Goal: Transaction & Acquisition: Purchase product/service

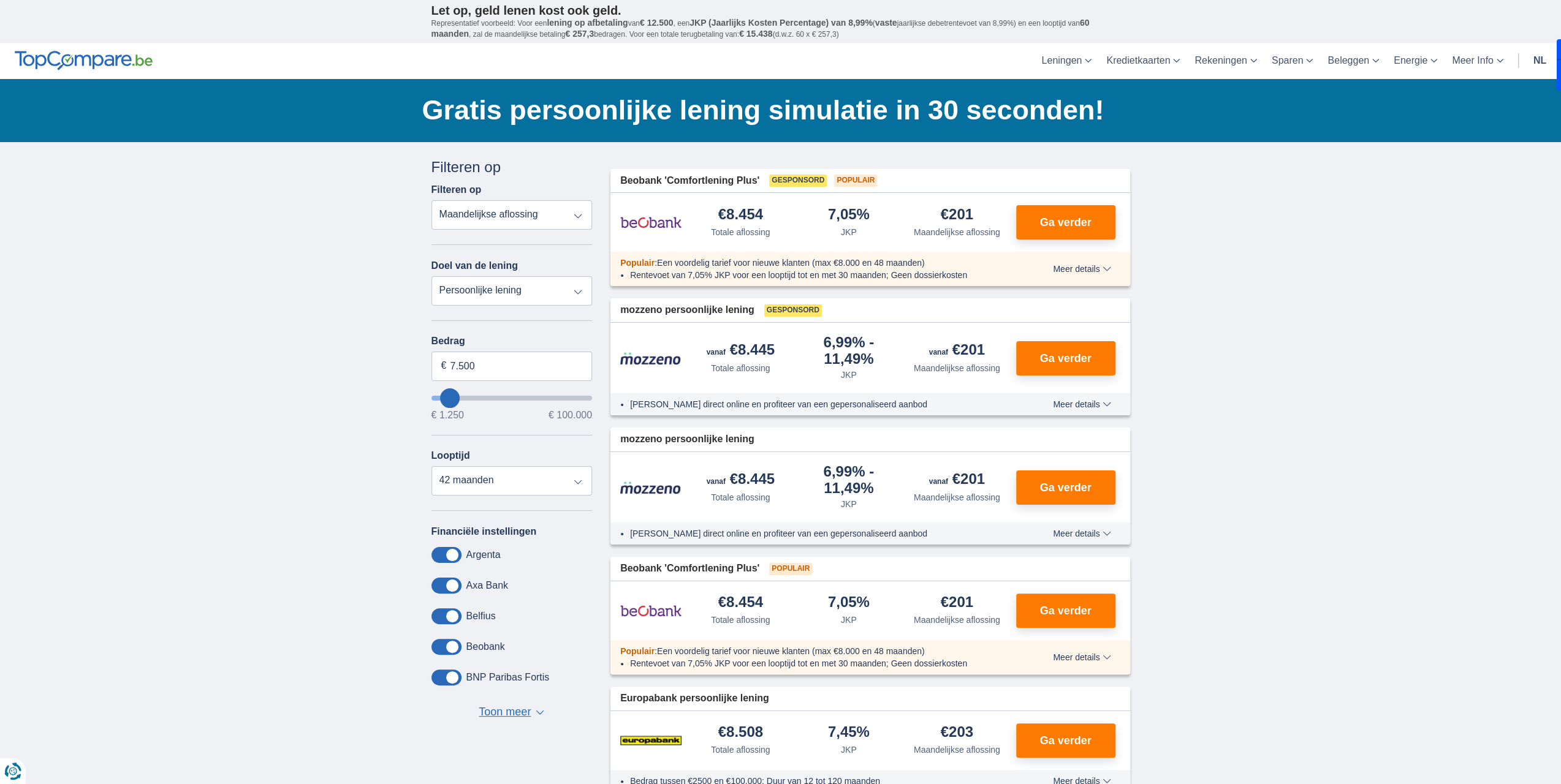
type input "3.250"
type input "3250"
select select "30"
type input "4250"
type input "4.250"
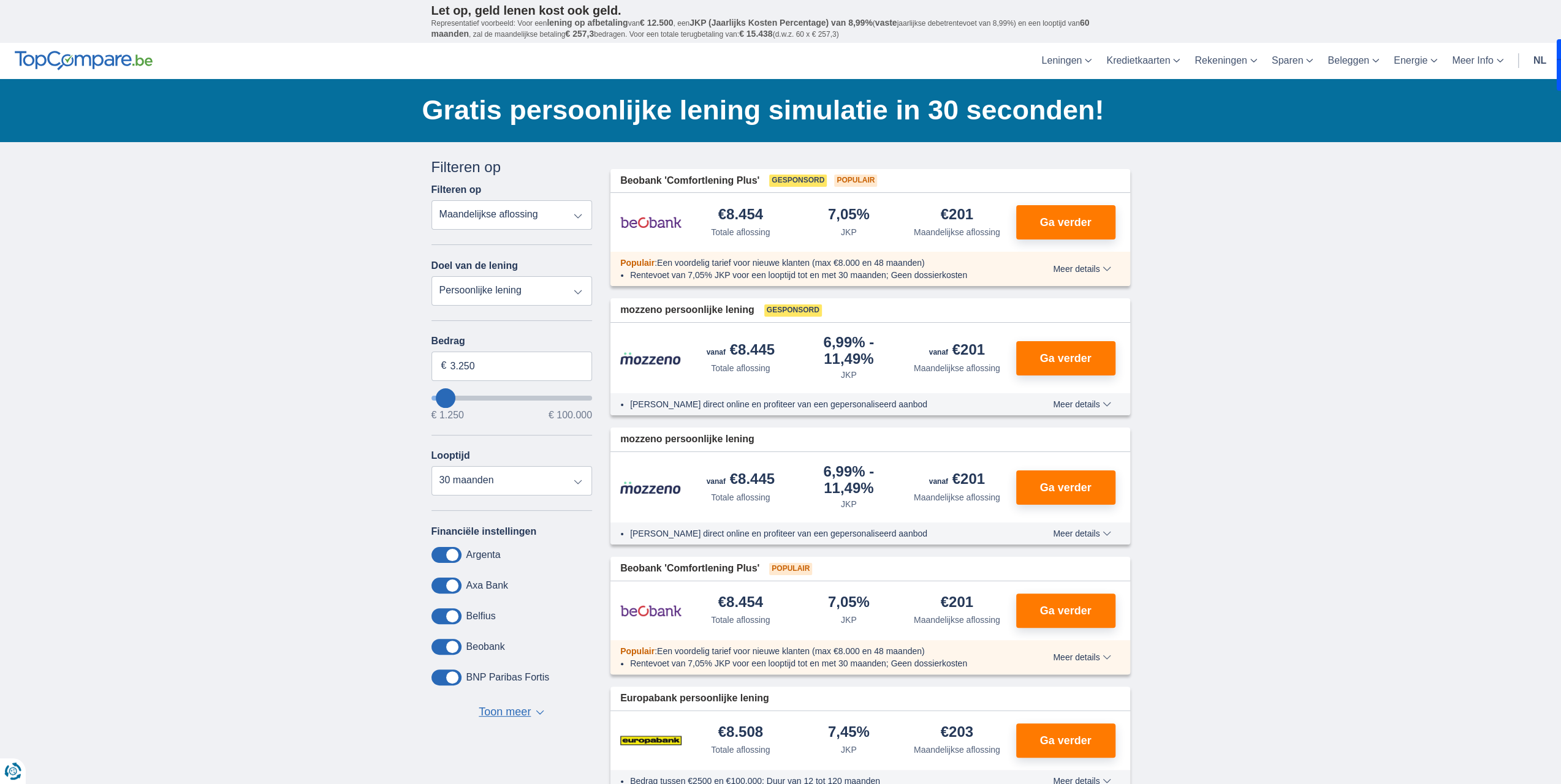
select select "36"
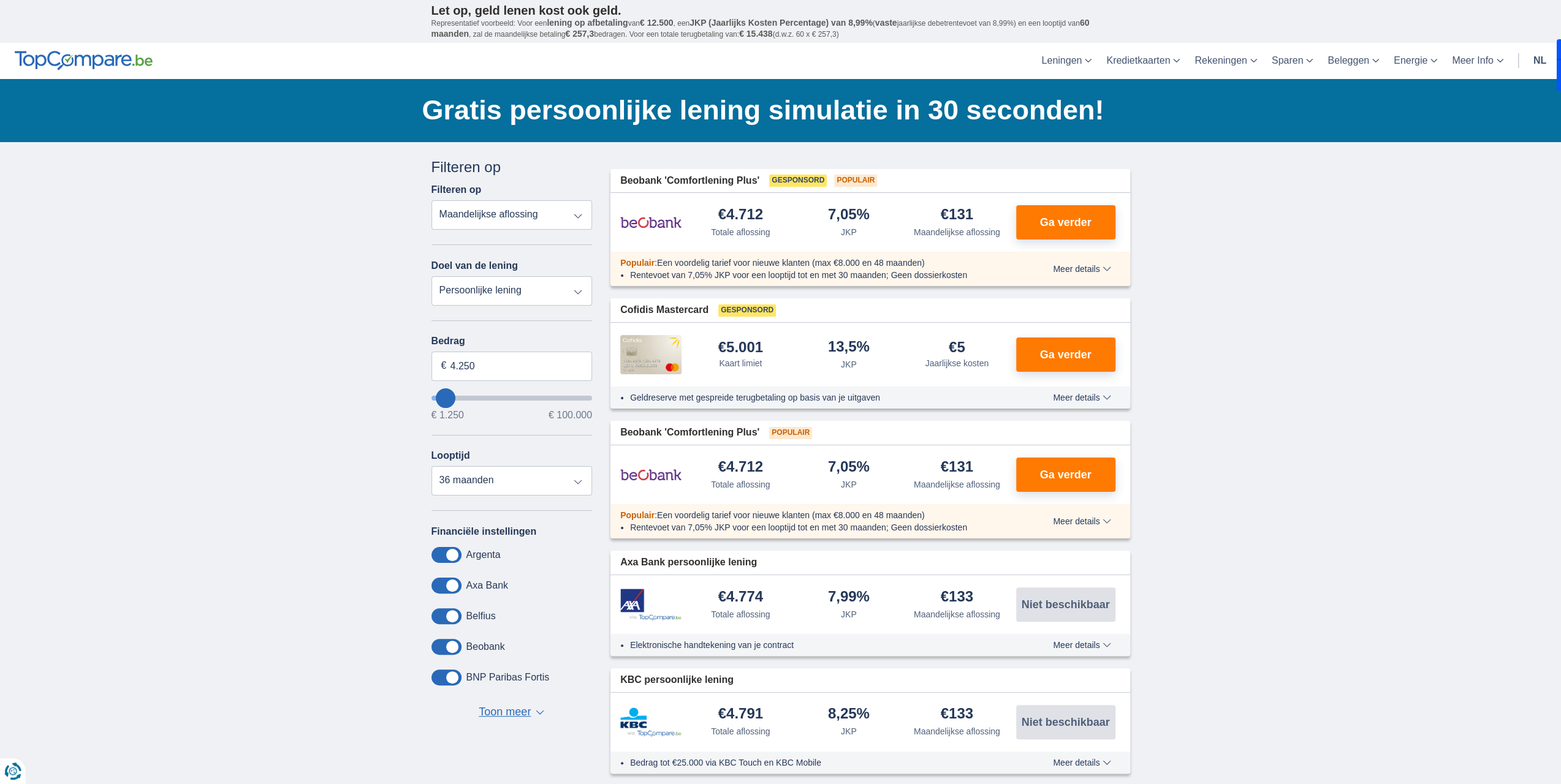
type input "21.250"
type input "21250"
select select "120"
type input "21250"
click at [469, 400] on input "wantToBorrow" at bounding box center [512, 398] width 162 height 5
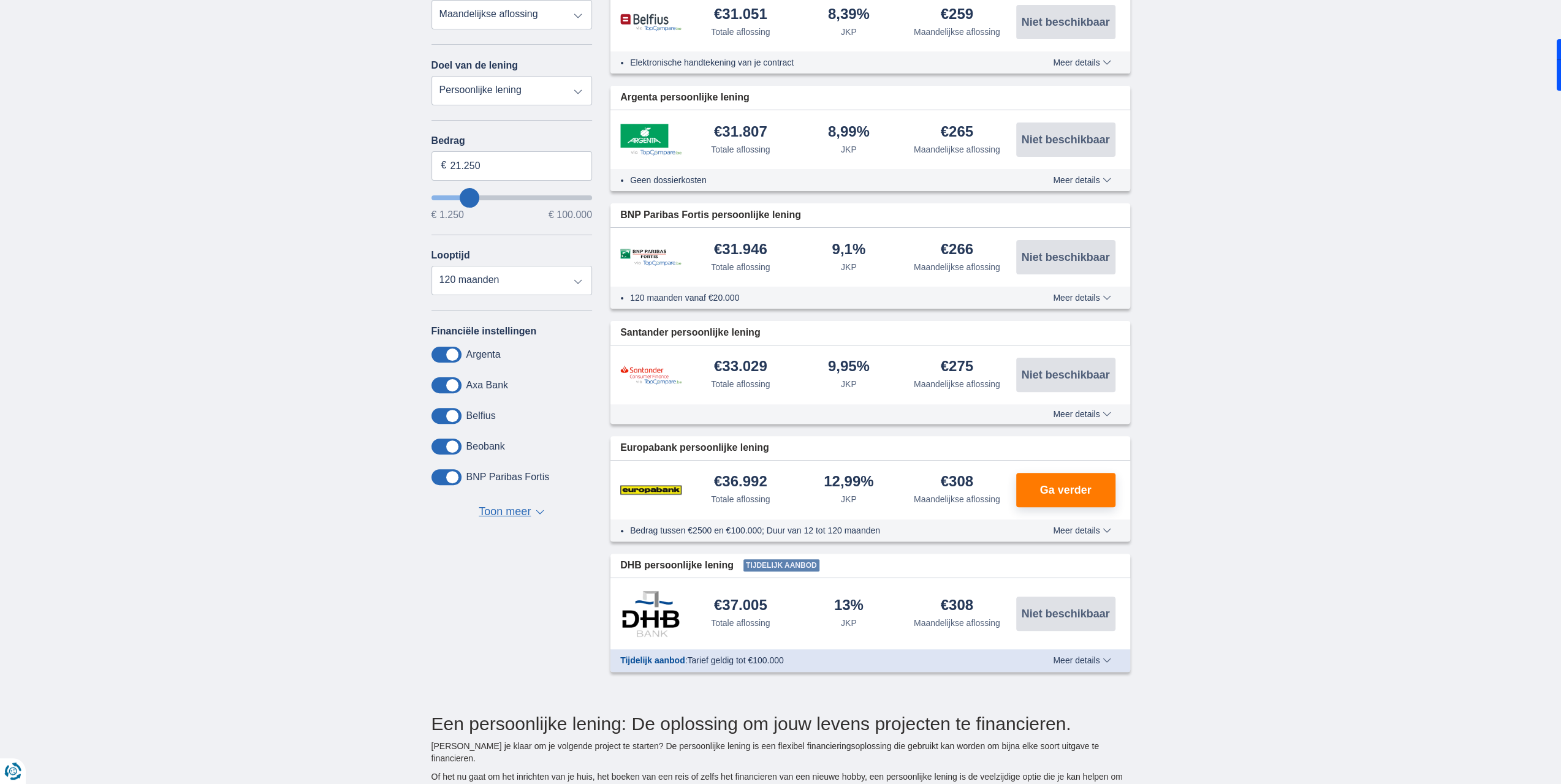
scroll to position [62, 0]
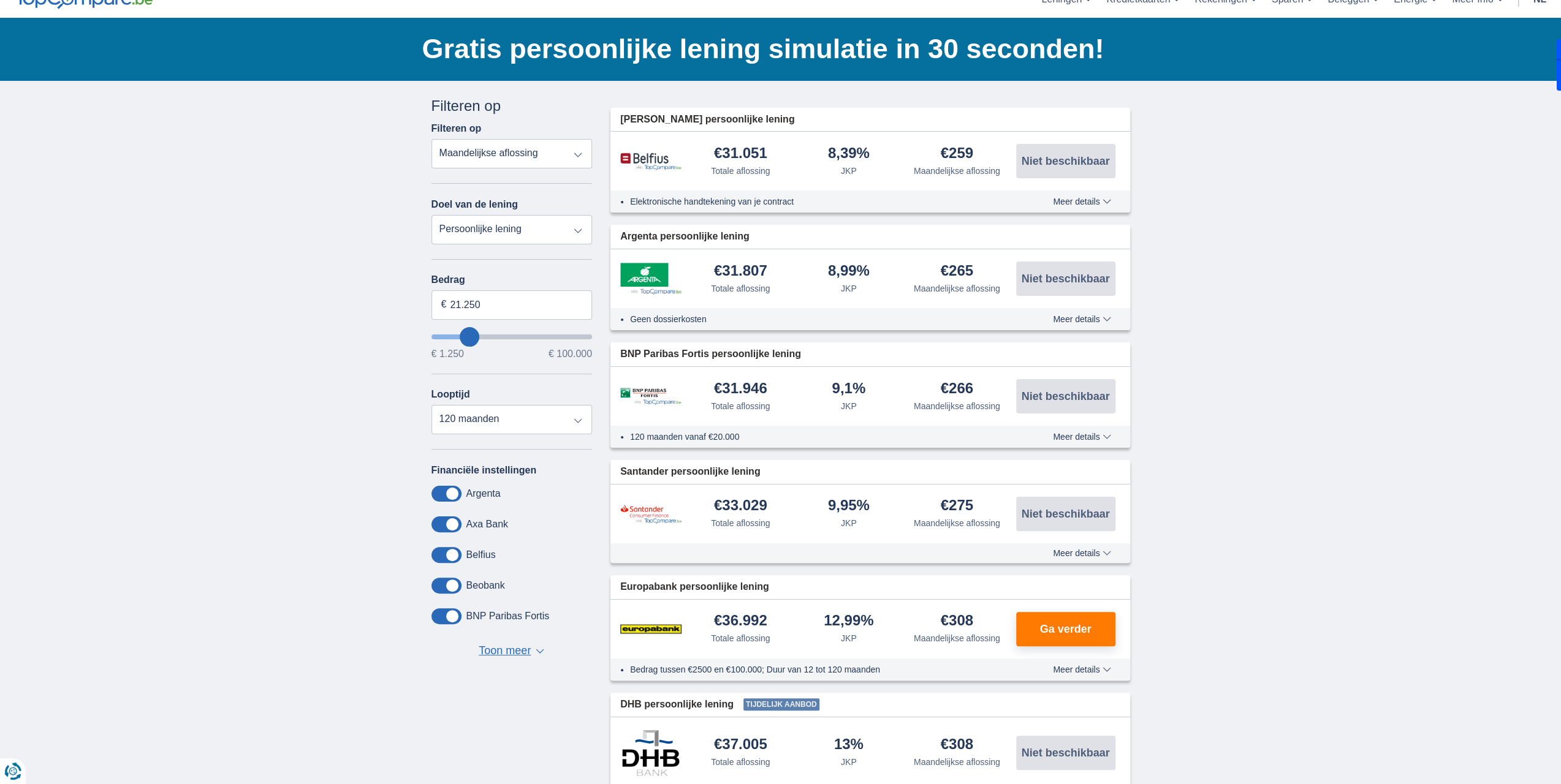
click at [546, 154] on select "Totale aflossing JKP Maandelijkse aflossing" at bounding box center [512, 153] width 162 height 29
type input "26.250"
type input "27250"
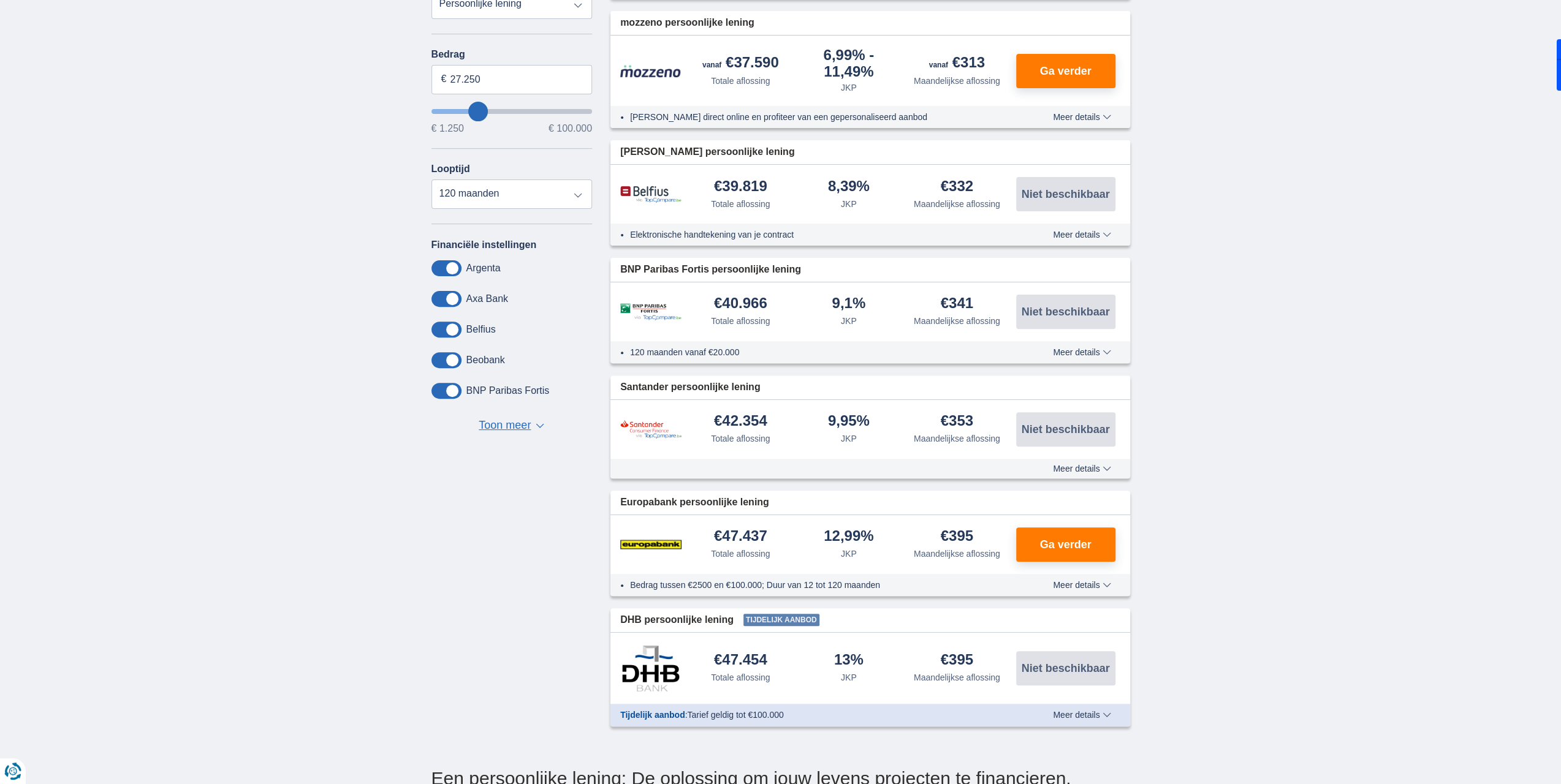
scroll to position [184, 0]
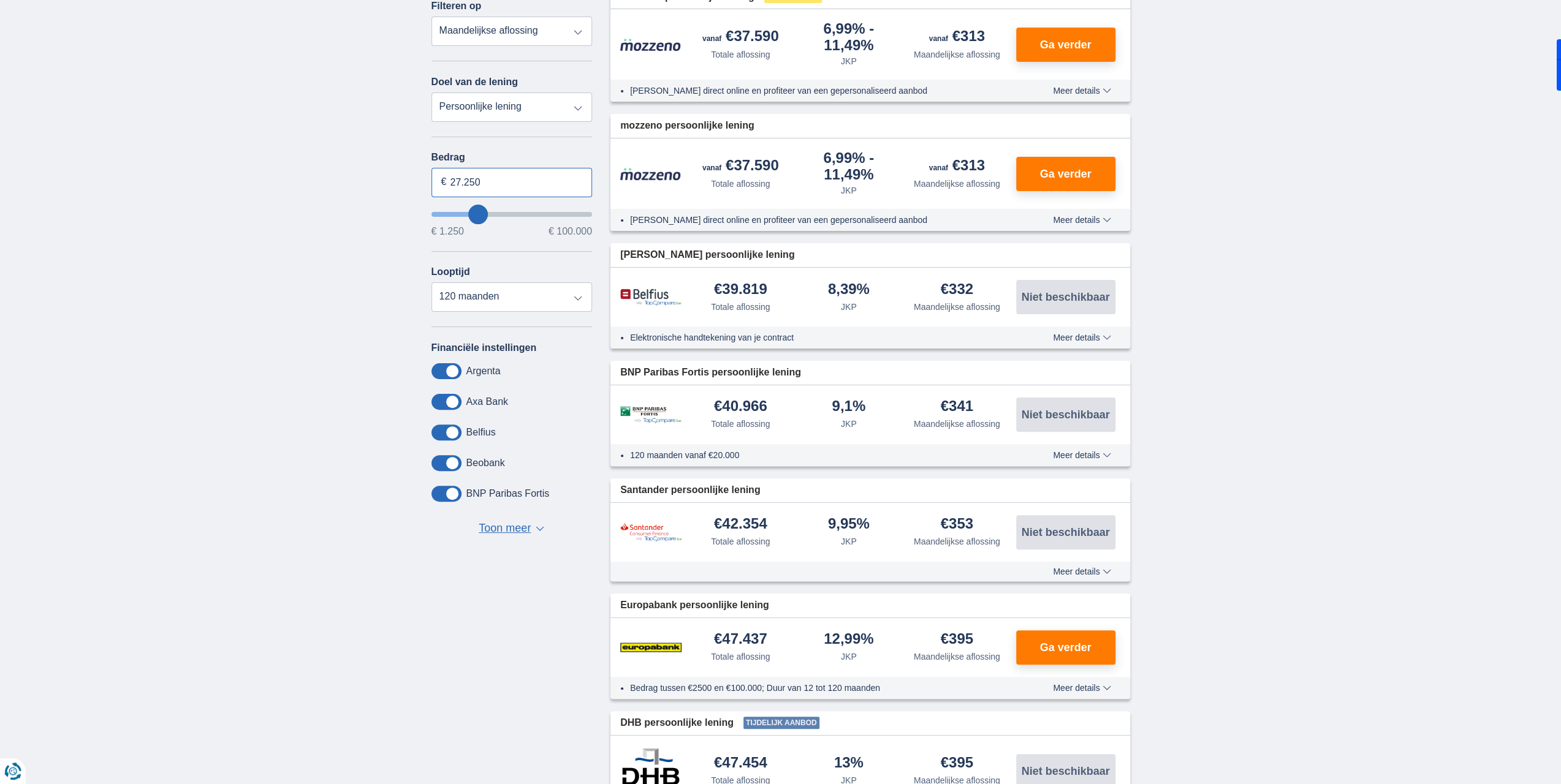
drag, startPoint x: 493, startPoint y: 182, endPoint x: 414, endPoint y: 187, distance: 79.2
click at [414, 187] on div "× widget.non-eligible-application.title widget.non-eligible-application.text no…" at bounding box center [780, 409] width 1561 height 901
type input "25.000"
type input "25250"
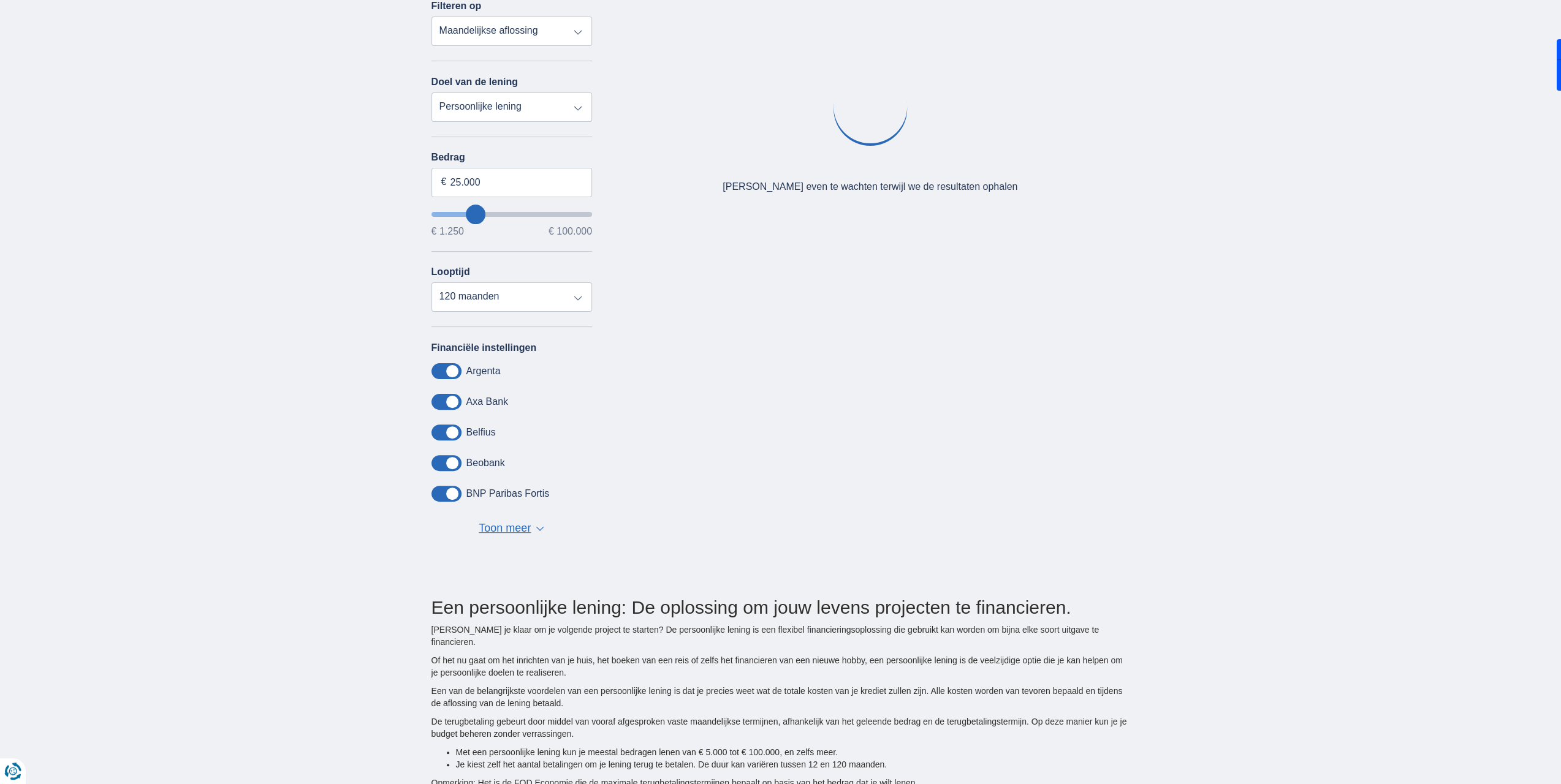
click at [288, 274] on div "× widget.non-eligible-application.title widget.non-eligible-application.text no…" at bounding box center [780, 272] width 1561 height 627
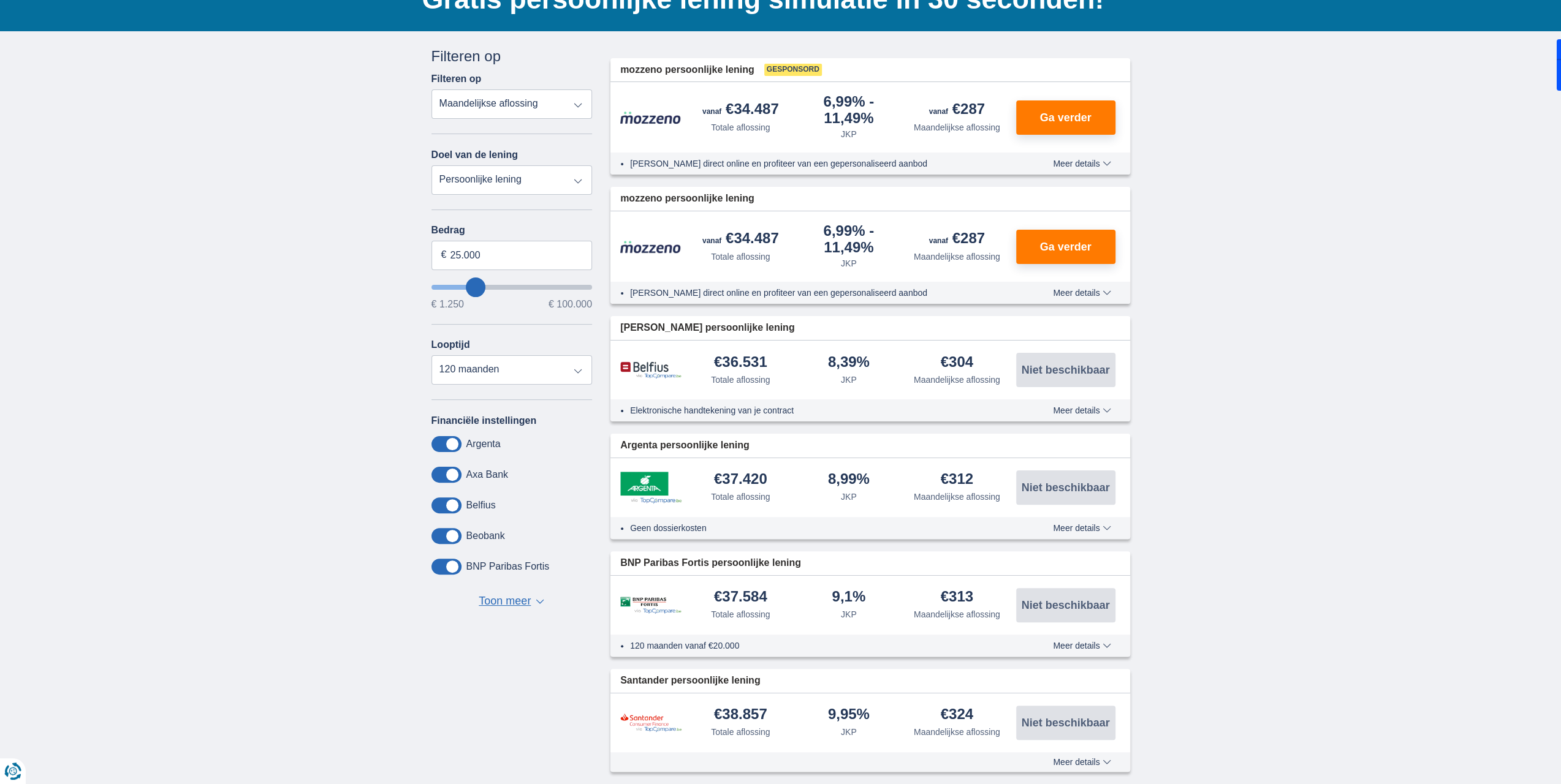
scroll to position [0, 0]
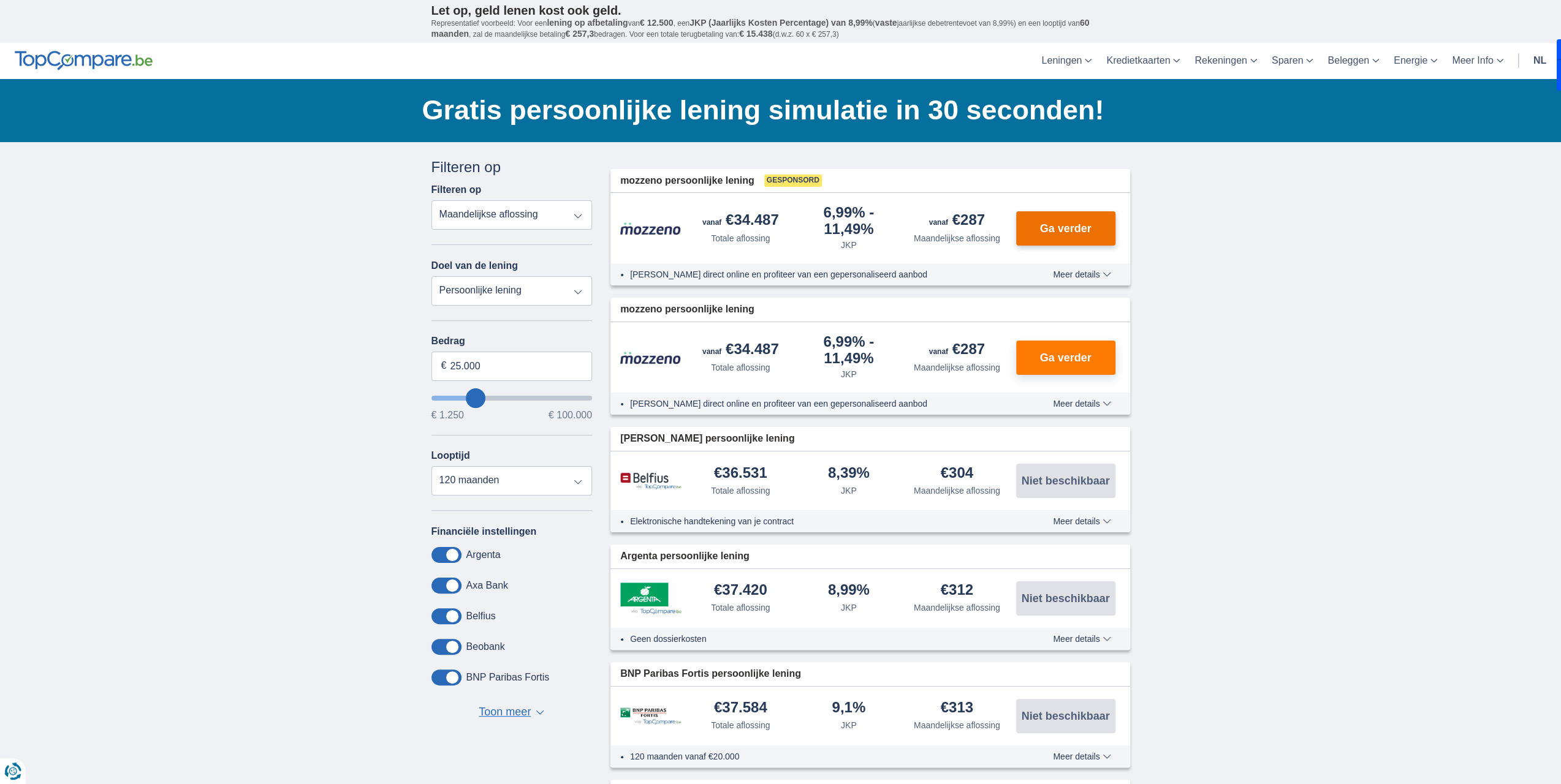
click at [1053, 230] on span "Ga verder" at bounding box center [1065, 229] width 51 height 11
